Goal: Task Accomplishment & Management: Manage account settings

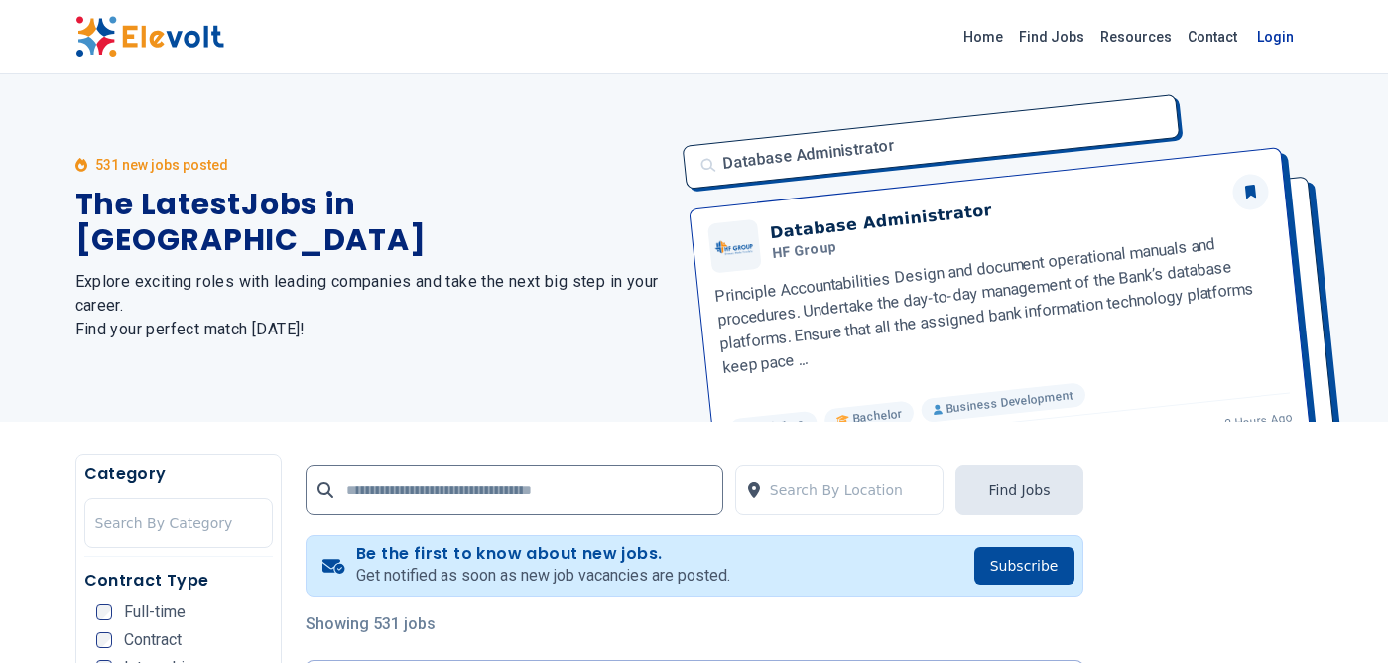
click at [1263, 39] on link "Login" at bounding box center [1275, 37] width 61 height 40
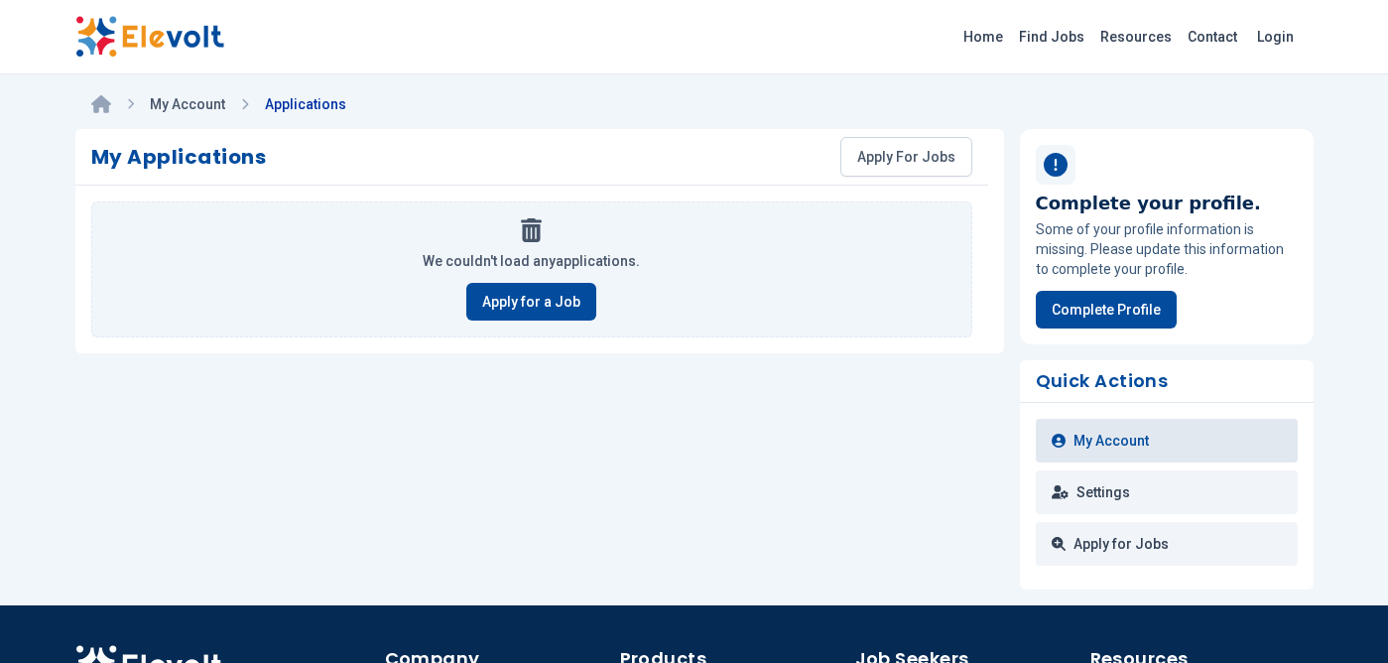
click at [1103, 444] on link "My Account" at bounding box center [1167, 441] width 262 height 44
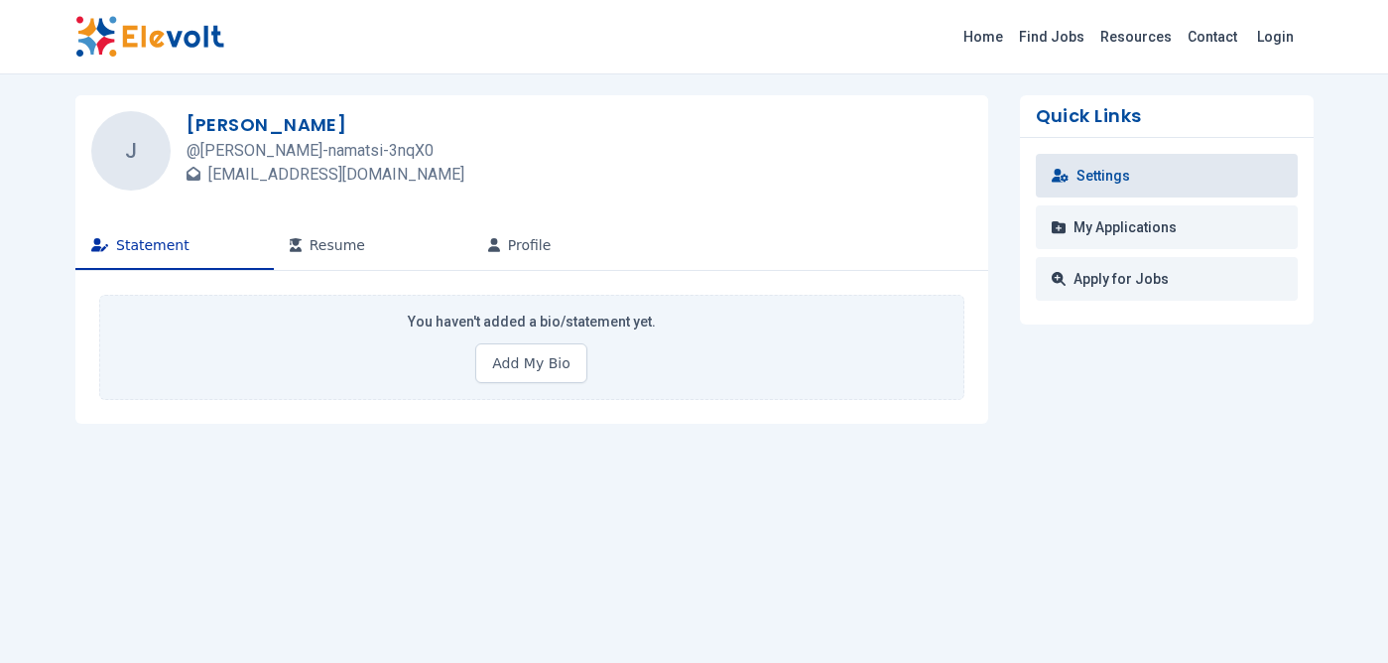
click at [1125, 176] on link "Settings" at bounding box center [1167, 176] width 262 height 44
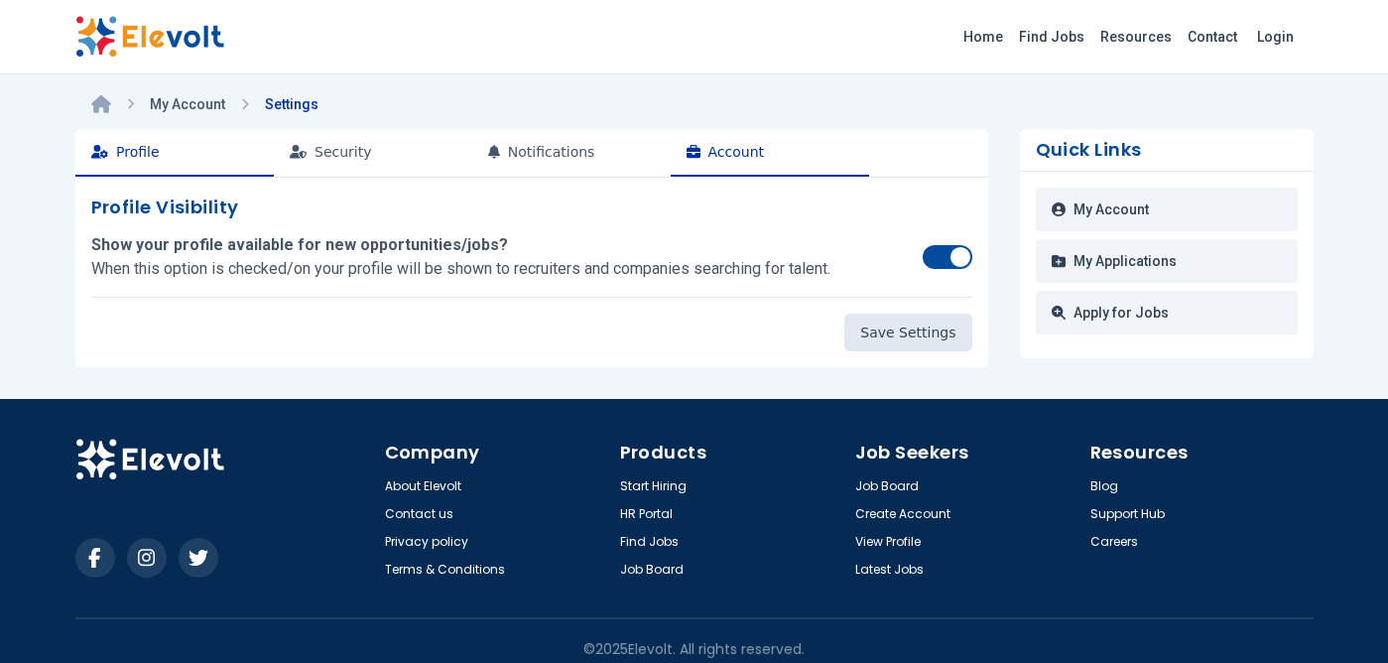
click at [704, 149] on button "Account" at bounding box center [770, 153] width 198 height 48
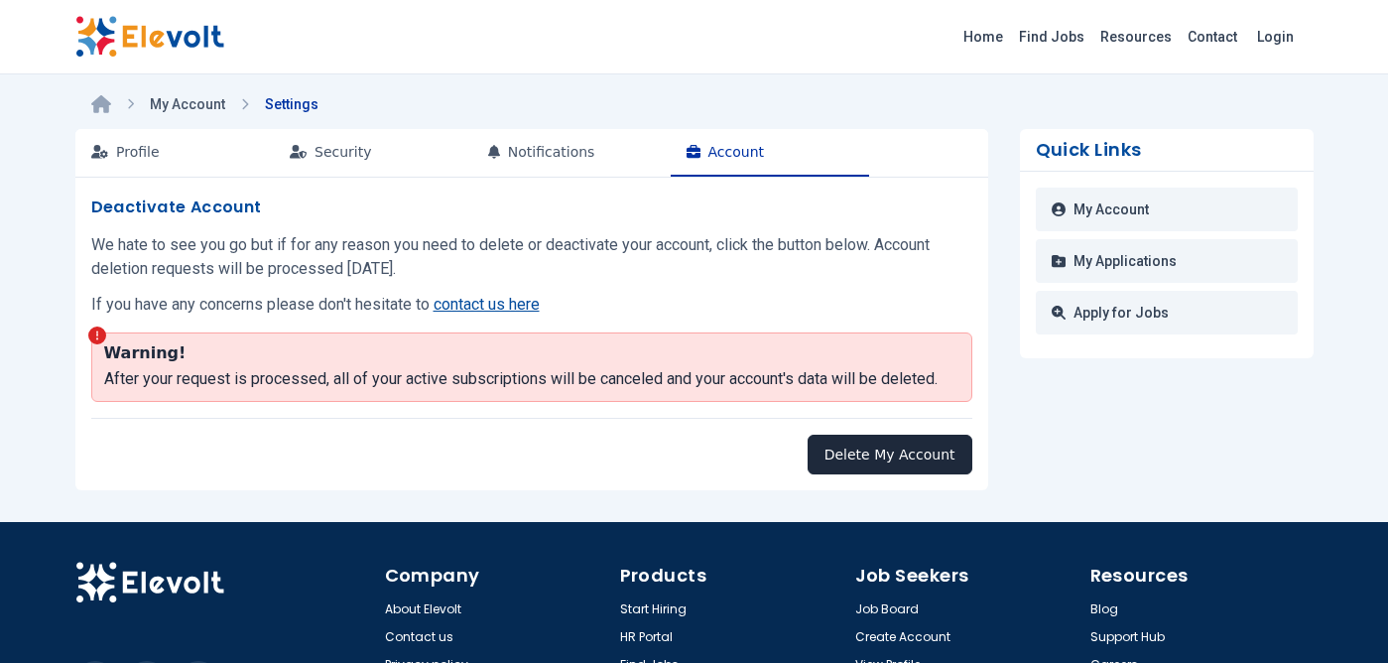
click at [881, 459] on button "Delete My Account" at bounding box center [890, 455] width 165 height 40
click at [862, 464] on button "Delete My Account" at bounding box center [890, 455] width 165 height 40
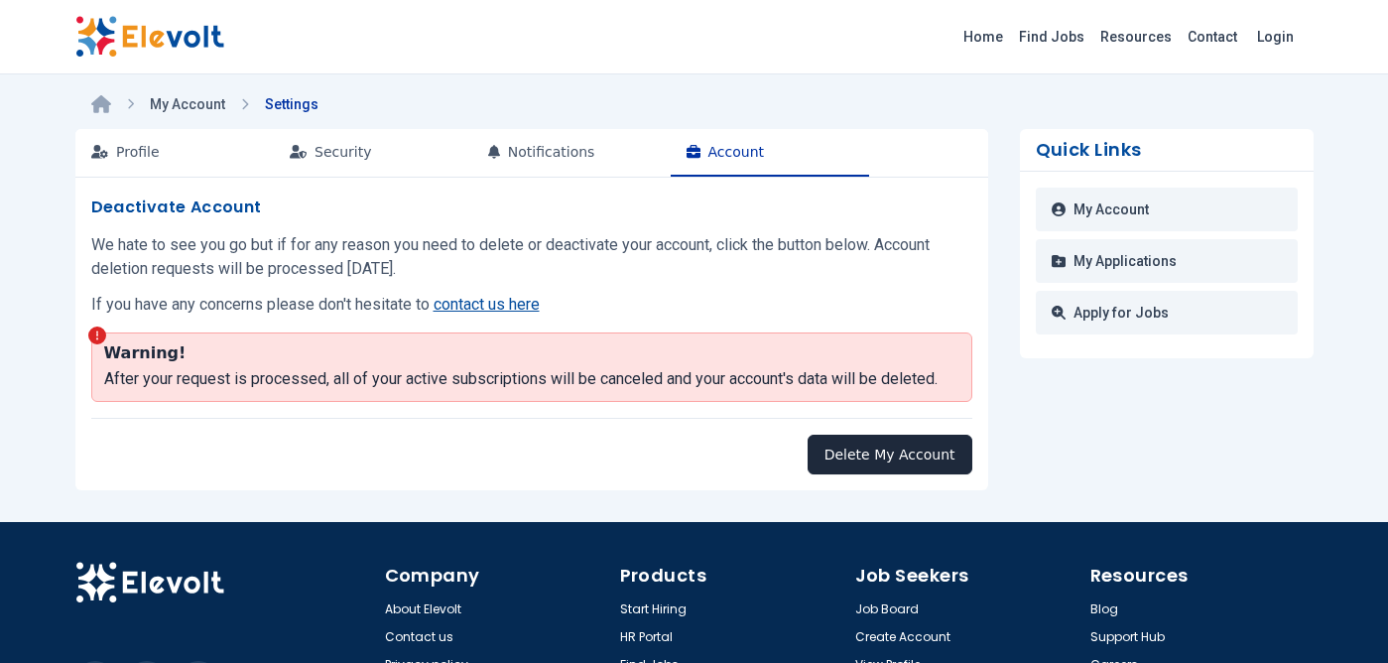
click at [913, 456] on button "Delete My Account" at bounding box center [890, 455] width 165 height 40
